Goal: Information Seeking & Learning: Understand process/instructions

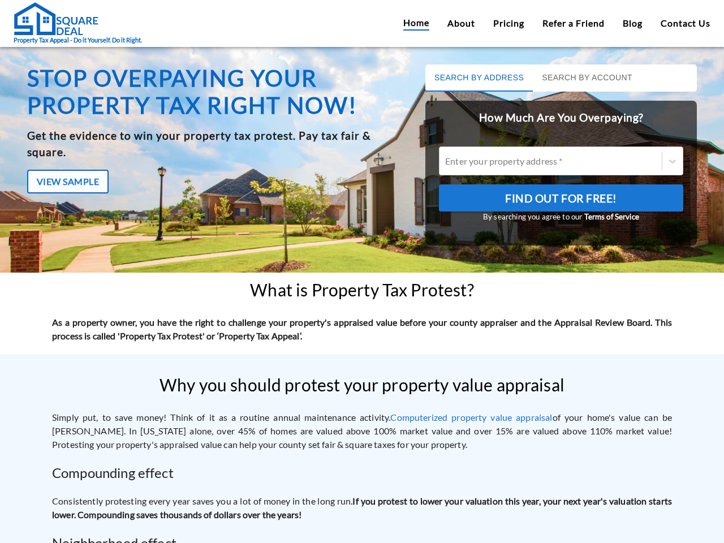
click at [362, 272] on div "Stop overpaying your property tax right now! Get the evidence to win your prope…" at bounding box center [213, 164] width 399 height 226
click at [472, 78] on button "Search by Address" at bounding box center [480, 78] width 108 height 27
click at [581, 78] on button "Search by Account" at bounding box center [587, 78] width 109 height 27
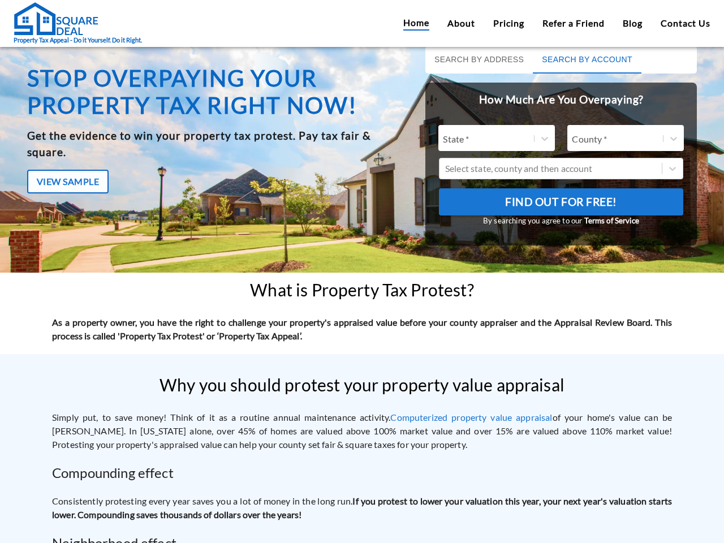
click at [68, 165] on body "Property Tax Appeal - Do it Yourself. Do it Right. Home About Pricing Refer a F…" at bounding box center [362, 271] width 724 height 543
